Goal: Transaction & Acquisition: Purchase product/service

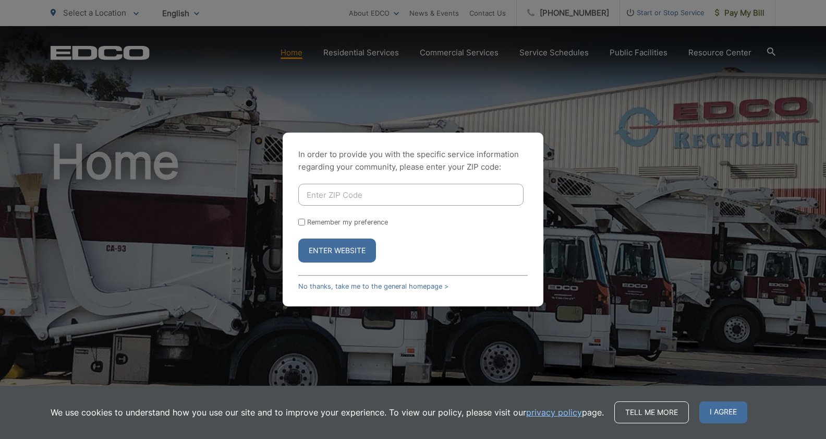
click at [343, 199] on input "Enter ZIP Code" at bounding box center [410, 195] width 225 height 22
type input "92021"
click at [298, 238] on button "Enter Website" at bounding box center [337, 250] width 78 height 24
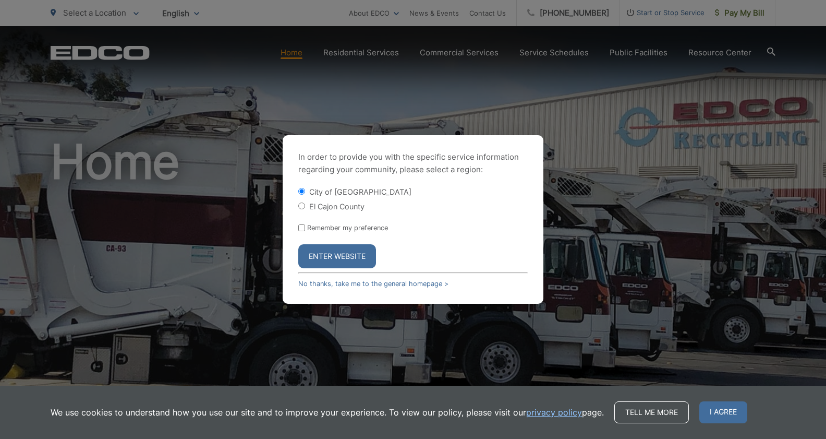
click at [333, 252] on button "Enter Website" at bounding box center [337, 256] width 78 height 24
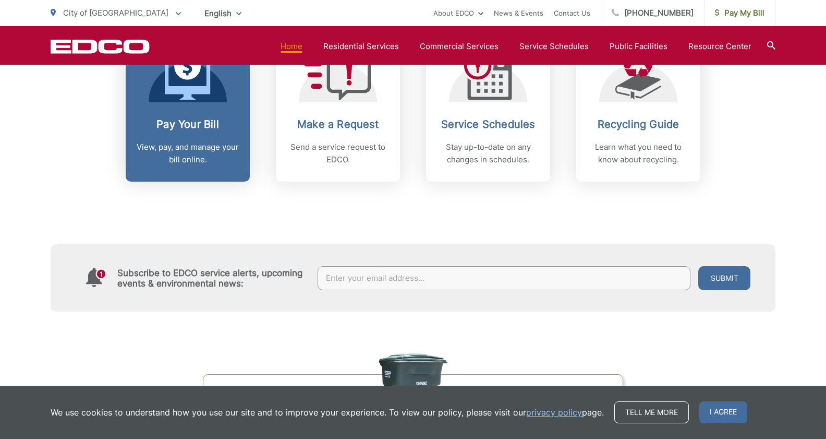
scroll to position [481, 0]
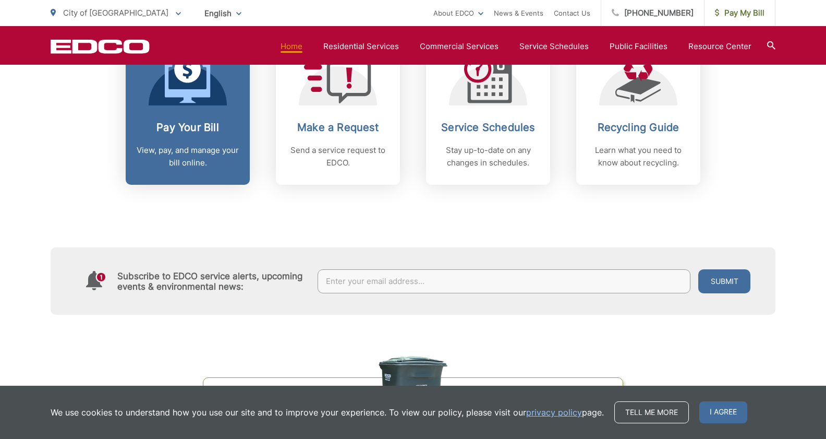
click at [197, 129] on h2 "Pay Your Bill" at bounding box center [187, 127] width 103 height 13
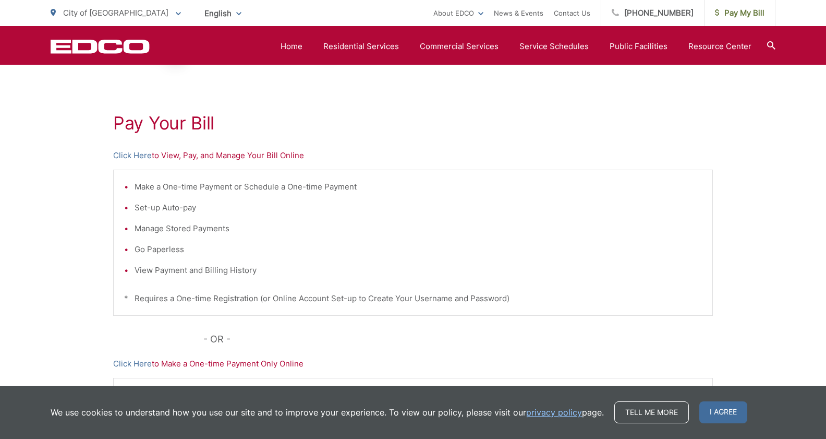
scroll to position [155, 0]
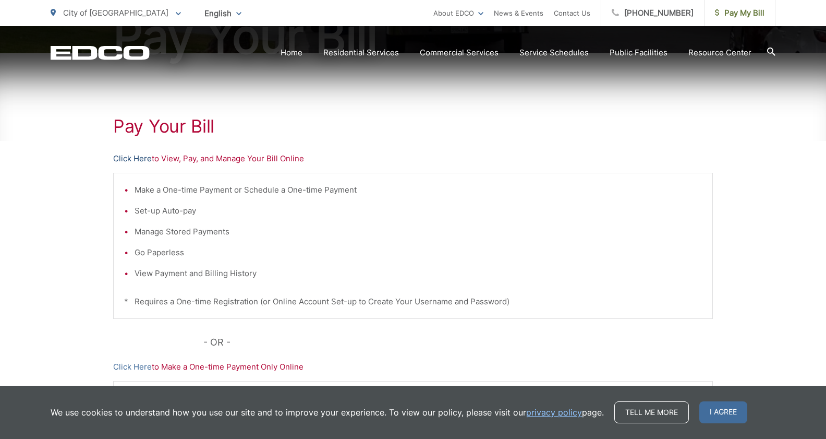
click at [128, 155] on link "Click Here" at bounding box center [132, 158] width 39 height 13
click at [136, 155] on link "Click Here" at bounding box center [132, 158] width 39 height 13
click at [137, 159] on link "Click Here" at bounding box center [132, 158] width 39 height 13
